Goal: Task Accomplishment & Management: Use online tool/utility

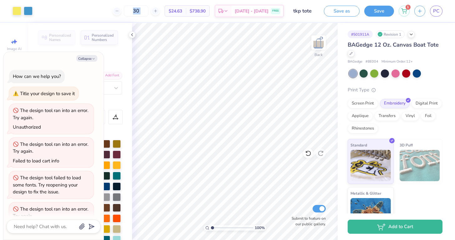
scroll to position [309, 0]
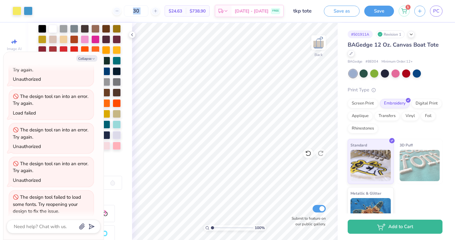
click at [170, 2] on div "30 $24.63 Per Item $738.90 Total Est. Delivery Aug 9 - 12 FREE" at bounding box center [160, 11] width 246 height 22
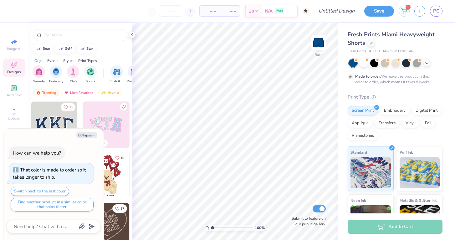
click at [122, 92] on div "Trending Most Favorited Newest" at bounding box center [80, 94] width 104 height 14
click at [94, 137] on icon "button" at bounding box center [94, 136] width 4 height 4
type textarea "x"
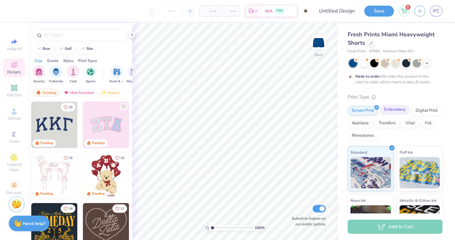
click at [393, 109] on div "Embroidery" at bounding box center [395, 109] width 30 height 9
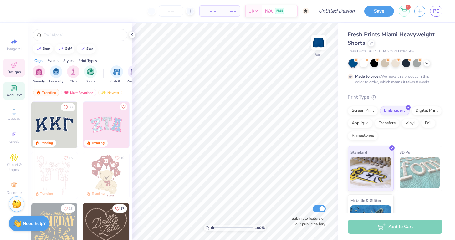
click at [14, 94] on span "Add Text" at bounding box center [14, 95] width 15 height 5
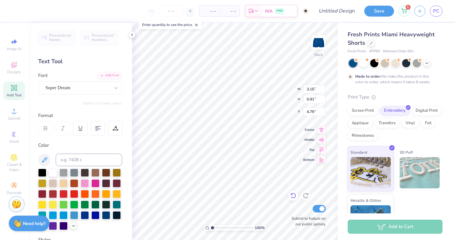
type input "8.85"
type textarea "`"
type textarea "1977"
click at [82, 92] on div "Super Dream" at bounding box center [78, 88] width 66 height 10
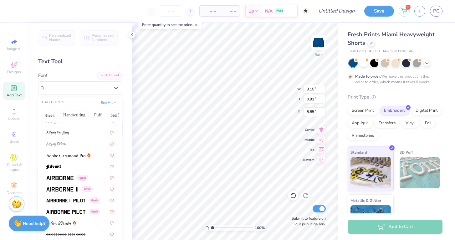
scroll to position [61, 0]
click at [72, 177] on img at bounding box center [59, 177] width 27 height 4
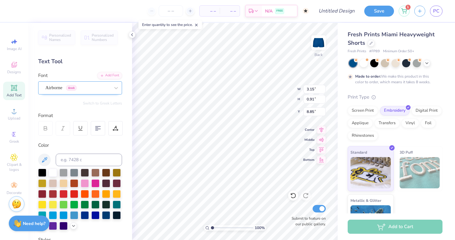
click at [71, 90] on div "Airborne Greek" at bounding box center [78, 88] width 66 height 10
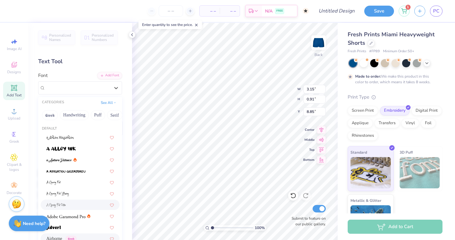
scroll to position [166, 0]
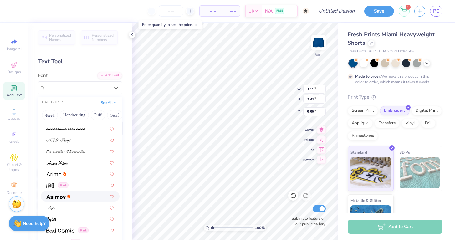
click at [75, 198] on div at bounding box center [80, 196] width 68 height 7
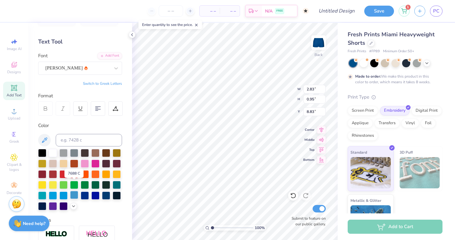
scroll to position [30, 0]
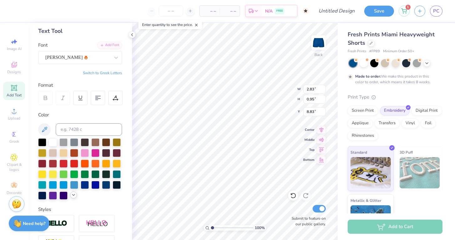
click at [74, 196] on icon at bounding box center [73, 194] width 5 height 5
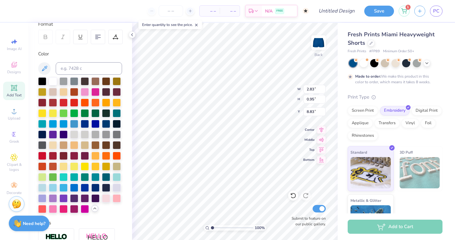
scroll to position [98, 0]
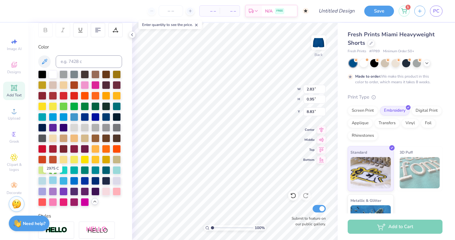
click at [53, 182] on div at bounding box center [53, 180] width 8 height 8
click at [44, 181] on div at bounding box center [42, 180] width 8 height 8
click at [42, 180] on div at bounding box center [42, 180] width 8 height 8
click at [100, 207] on div "Personalized Names Personalized Numbers Text Tool Add Font Font Asimov Switch t…" at bounding box center [80, 131] width 104 height 217
click at [371, 10] on button "Save" at bounding box center [379, 10] width 30 height 11
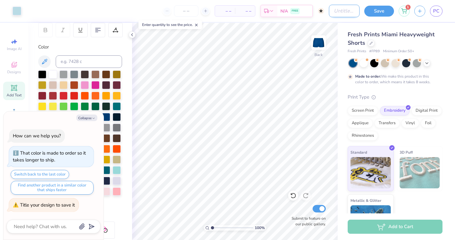
click at [348, 12] on input "Design Title" at bounding box center [344, 11] width 31 height 13
type textarea "x"
type input "s"
type textarea "x"
type input "sw"
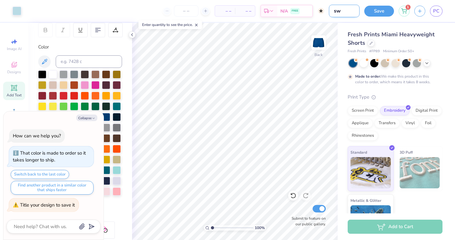
type textarea "x"
type input "swe"
type textarea "x"
type input "swet"
type textarea "x"
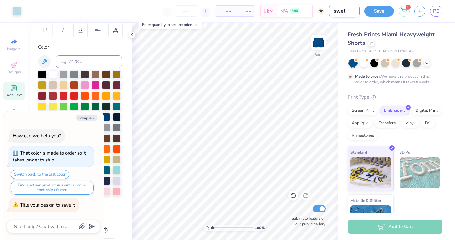
type input "swe"
type textarea "x"
type input "swea"
type textarea "x"
type input "sweat"
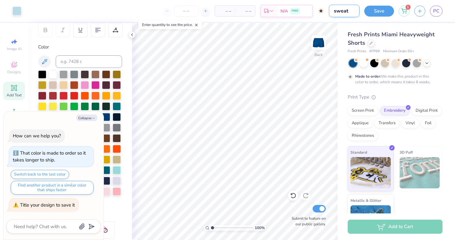
type textarea "x"
type input "sweats"
type textarea "x"
type input "sweatsh"
type textarea "x"
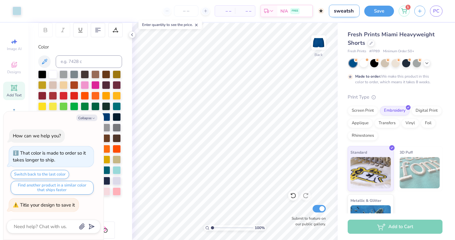
type input "sweatsho"
type textarea "x"
type input "sweatshor"
type textarea "x"
type input "sweatshort"
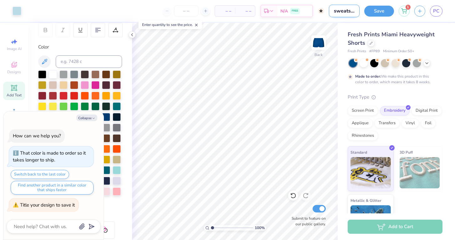
type textarea "x"
type input "sweatshorts"
type textarea "x"
type input "sweatshorts1"
click at [383, 11] on button "Save" at bounding box center [379, 10] width 30 height 11
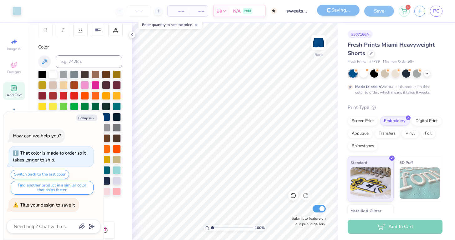
type textarea "x"
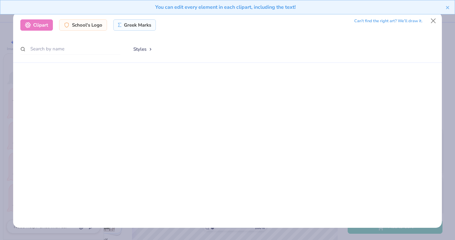
scroll to position [1012, 0]
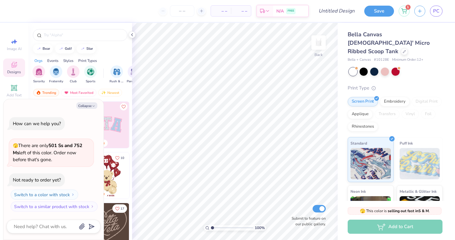
click at [400, 88] on div "Print Type Screen Print Embroidery Digital Print Applique Transfers Vinyl Foil …" at bounding box center [395, 181] width 95 height 194
click at [399, 96] on div "Embroidery" at bounding box center [395, 100] width 30 height 9
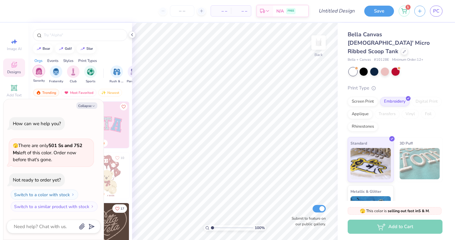
click at [43, 70] on div "filter for Sorority" at bounding box center [39, 71] width 13 height 13
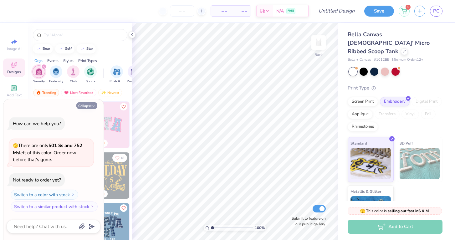
click at [96, 107] on button "Collapse" at bounding box center [86, 105] width 21 height 7
type textarea "x"
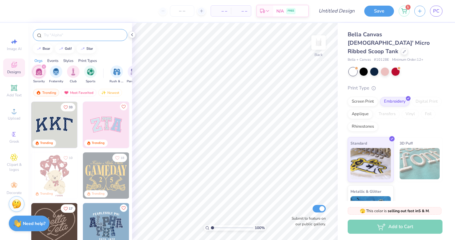
click at [71, 40] on div at bounding box center [80, 35] width 94 height 12
click at [14, 99] on div "Add Text" at bounding box center [14, 91] width 22 height 18
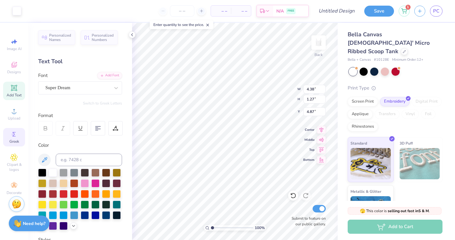
click at [15, 132] on icon at bounding box center [14, 134] width 8 height 8
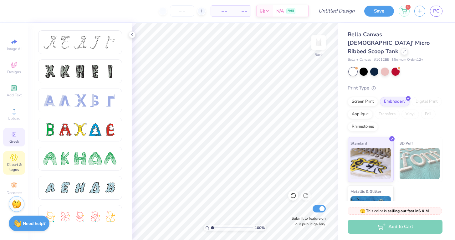
click at [18, 158] on div "Clipart & logos" at bounding box center [14, 162] width 22 height 23
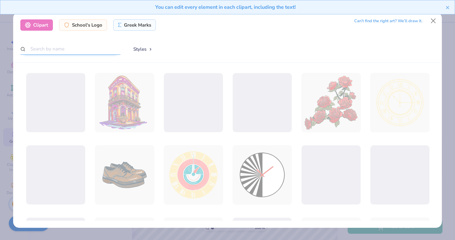
click at [79, 44] on input "text" at bounding box center [70, 49] width 100 height 12
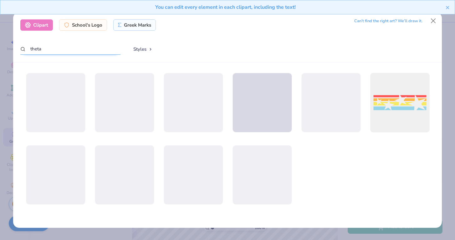
type input "theta"
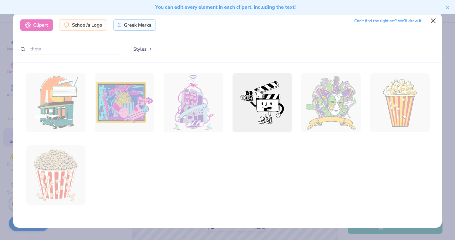
click at [434, 19] on button "Close" at bounding box center [433, 21] width 12 height 12
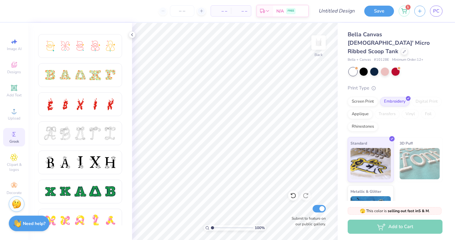
scroll to position [188, 0]
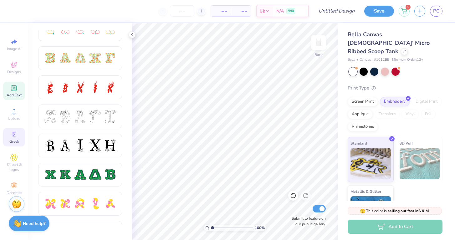
click at [13, 87] on icon at bounding box center [14, 87] width 5 height 5
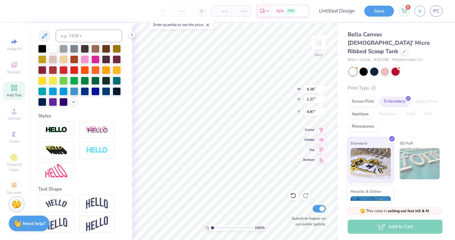
scroll to position [124, 0]
click at [14, 135] on circle at bounding box center [13, 134] width 3 height 3
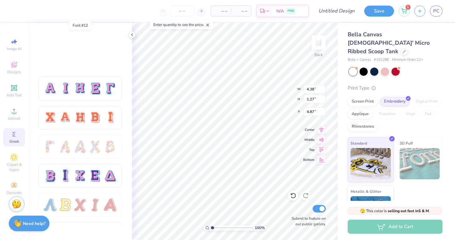
scroll to position [509, 0]
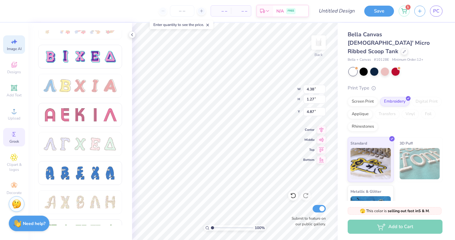
click at [18, 41] on icon at bounding box center [14, 42] width 8 height 8
select select "4"
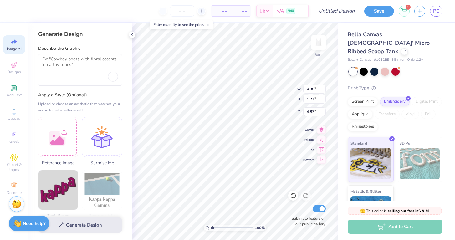
click at [64, 75] on div at bounding box center [80, 70] width 84 height 32
click at [59, 61] on textarea at bounding box center [80, 64] width 76 height 16
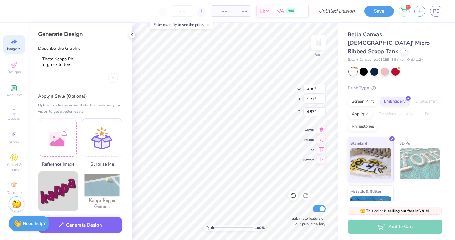
click at [74, 79] on div "Theta Kappa Phi in greek letters" at bounding box center [80, 70] width 84 height 33
click at [79, 67] on textarea "Theta Kappa Phi in greek letters" at bounding box center [80, 64] width 76 height 17
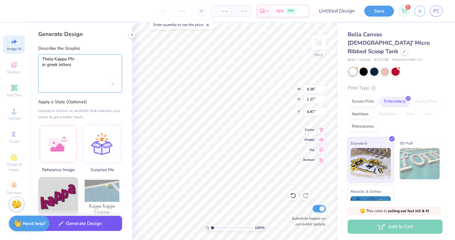
type textarea "Theta Kappa Phi in greek letters"
click at [97, 220] on button "Generate Design" at bounding box center [80, 223] width 84 height 15
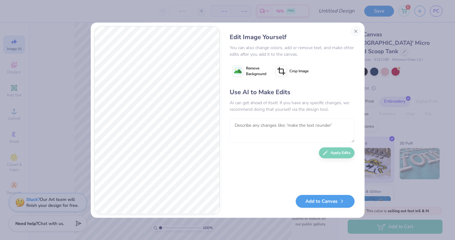
click at [257, 129] on textarea at bounding box center [292, 130] width 125 height 24
type textarea "make light blue"
click at [347, 151] on button "Apply Edits" at bounding box center [337, 151] width 36 height 11
click at [314, 128] on textarea at bounding box center [292, 130] width 125 height 24
click at [253, 127] on textarea "make all that color of light blue" at bounding box center [292, 130] width 125 height 24
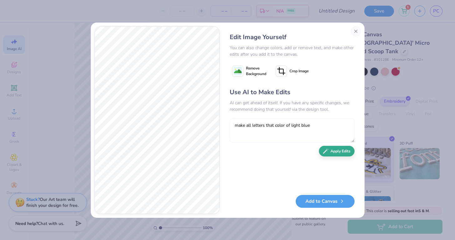
type textarea "make all letters that color of light blue"
click at [339, 153] on button "Apply Edits" at bounding box center [337, 151] width 36 height 11
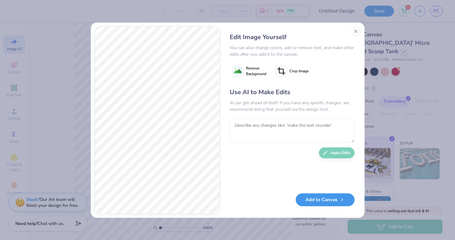
click at [329, 200] on button "Add to Canvas" at bounding box center [325, 199] width 59 height 13
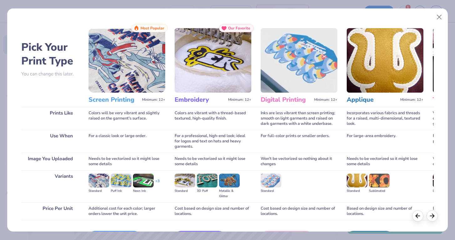
click at [232, 60] on img at bounding box center [213, 60] width 77 height 64
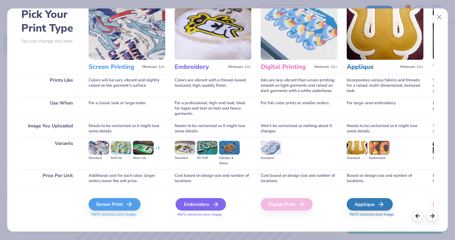
click at [216, 201] on icon at bounding box center [216, 204] width 8 height 8
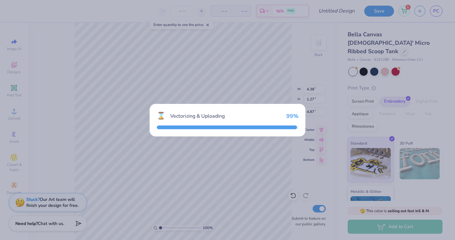
type input "6.95"
type input "2.59"
type input "4.21"
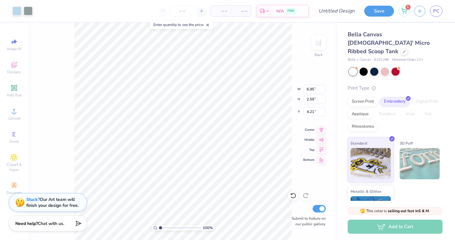
type input "4.99"
type input "1.86"
type input "0.50"
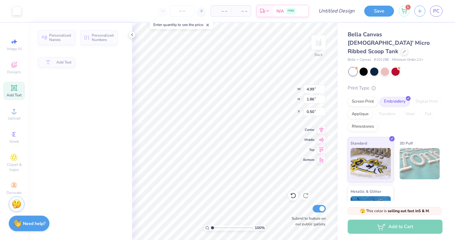
type input "4.38"
type input "1.27"
type input "4.87"
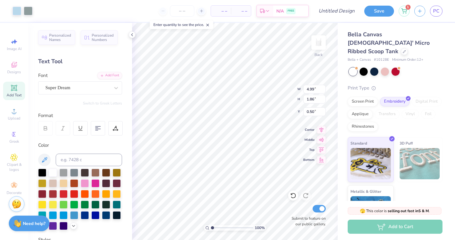
type input "3.65"
type input "1.36"
click at [334, 10] on input "Design Title" at bounding box center [344, 11] width 31 height 13
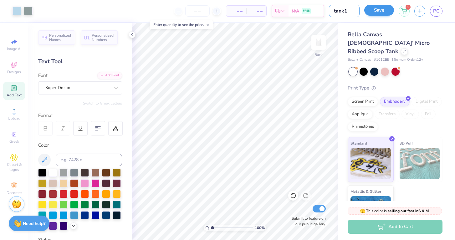
type input "tank1"
click at [375, 10] on button "Save" at bounding box center [379, 10] width 30 height 11
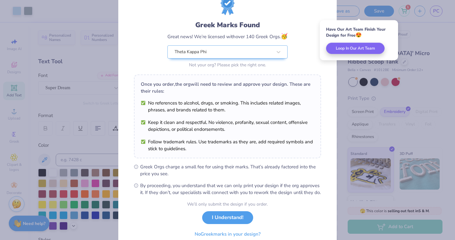
scroll to position [37, 0]
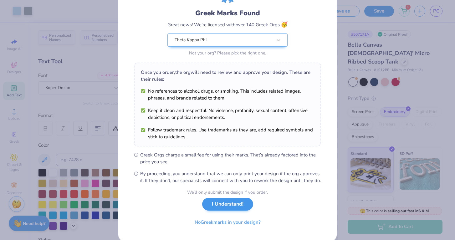
click at [224, 211] on button "I Understand!" at bounding box center [227, 204] width 51 height 13
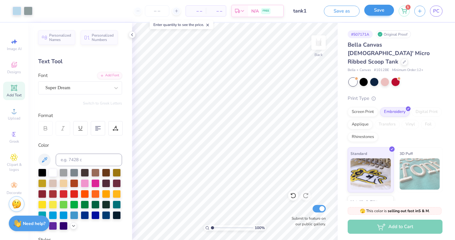
click at [378, 14] on button "Save" at bounding box center [379, 10] width 30 height 11
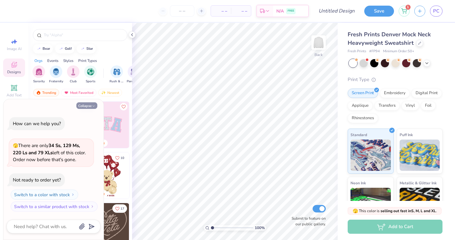
click at [94, 104] on button "Collapse" at bounding box center [86, 105] width 21 height 7
type textarea "x"
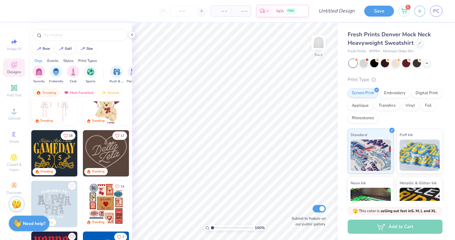
scroll to position [171, 0]
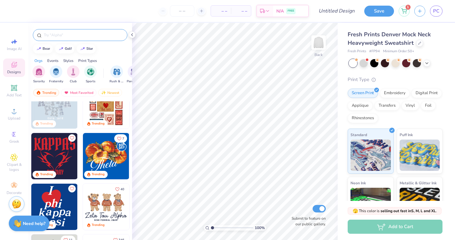
click at [58, 39] on div at bounding box center [80, 35] width 94 height 12
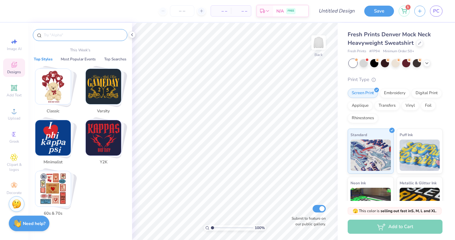
click at [57, 34] on input "text" at bounding box center [83, 35] width 80 height 6
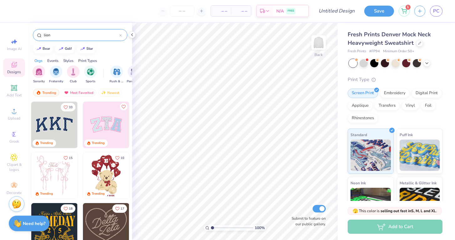
type input "lion"
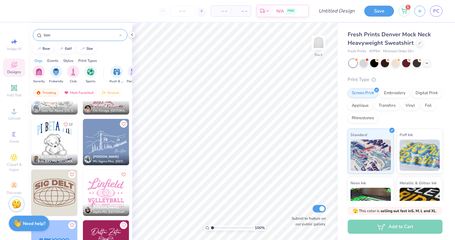
scroll to position [511, 0]
